Goal: Navigation & Orientation: Find specific page/section

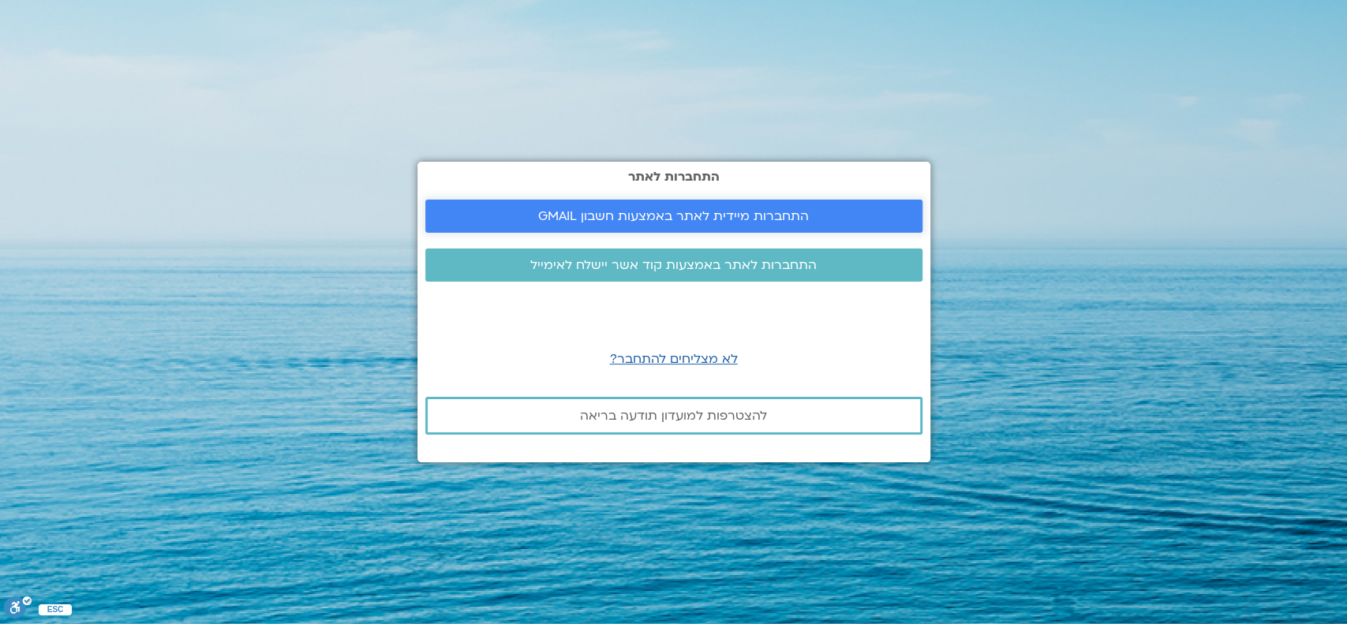
click at [783, 212] on span "התחברות מיידית לאתר באמצעות חשבון GMAIL" at bounding box center [673, 216] width 271 height 14
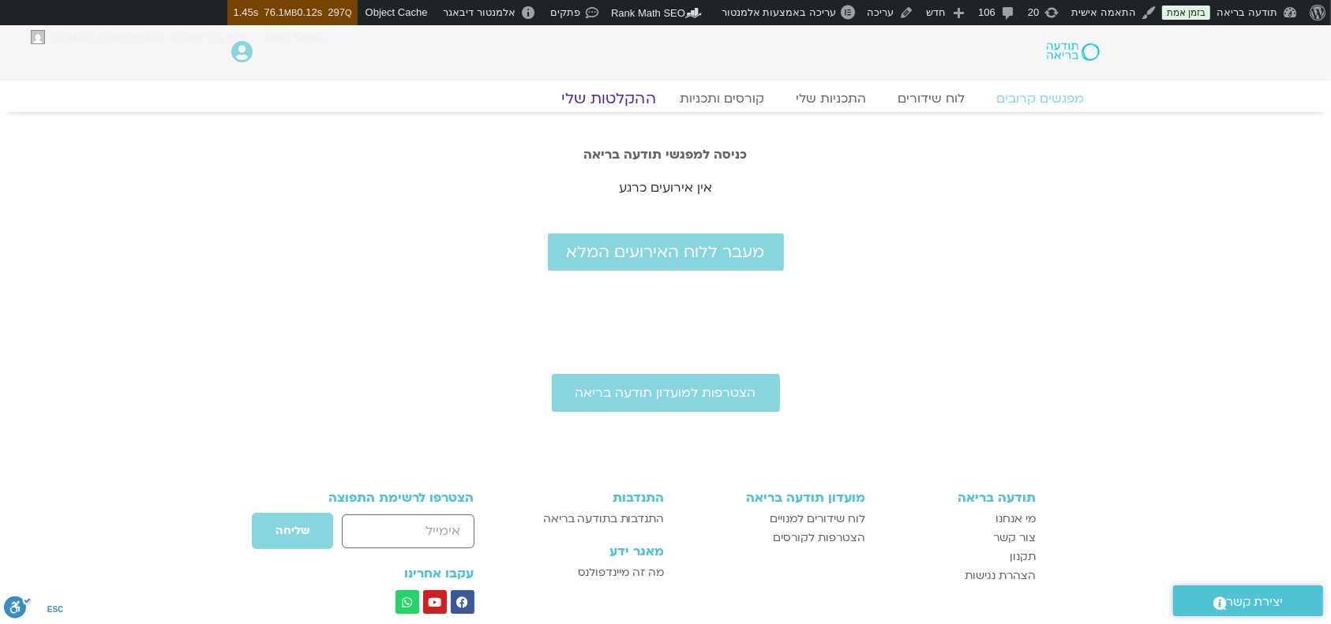
click at [600, 96] on link "ההקלטות שלי" at bounding box center [608, 98] width 133 height 19
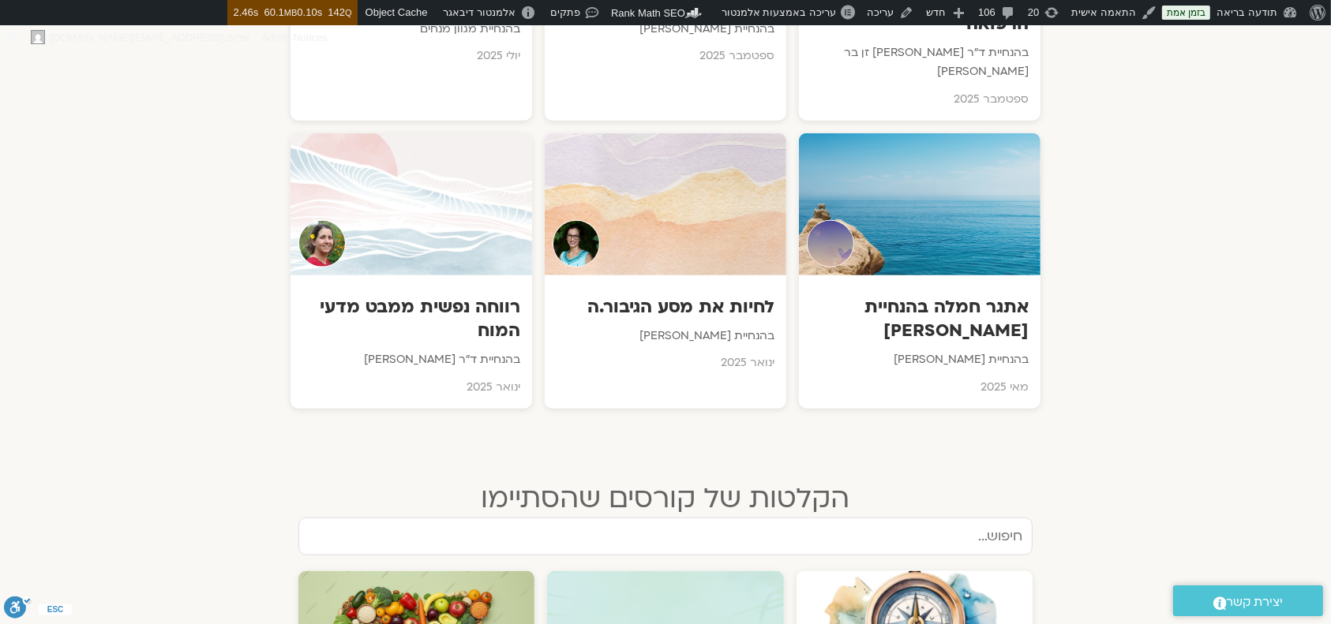
scroll to position [1789, 0]
